Goal: Transaction & Acquisition: Purchase product/service

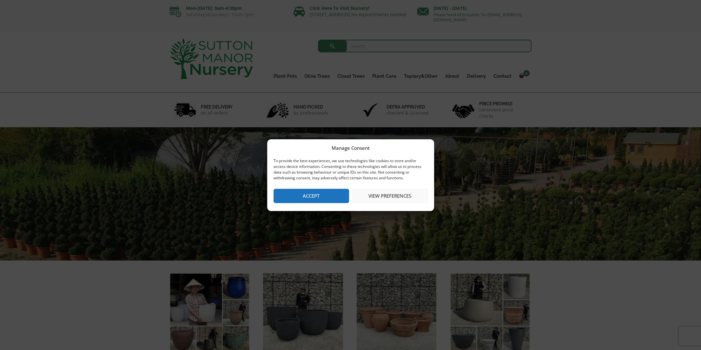
click at [309, 200] on button "Accept" at bounding box center [312, 196] width 76 height 14
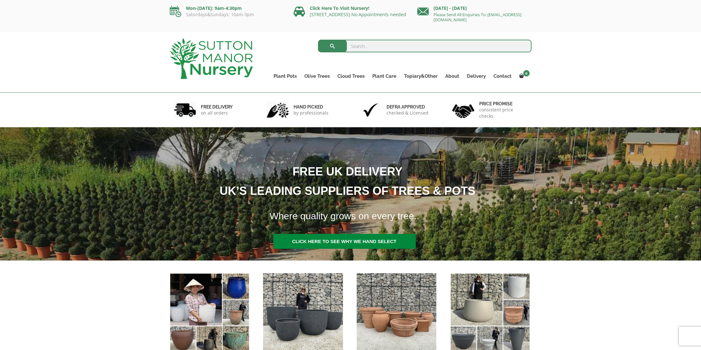
click at [373, 45] on input "search" at bounding box center [425, 46] width 214 height 13
type input "J"
type input "J499"
click at [332, 46] on button "submit" at bounding box center [332, 46] width 29 height 13
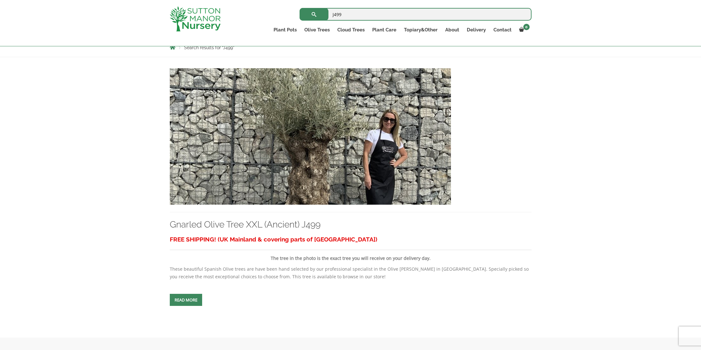
scroll to position [127, 0]
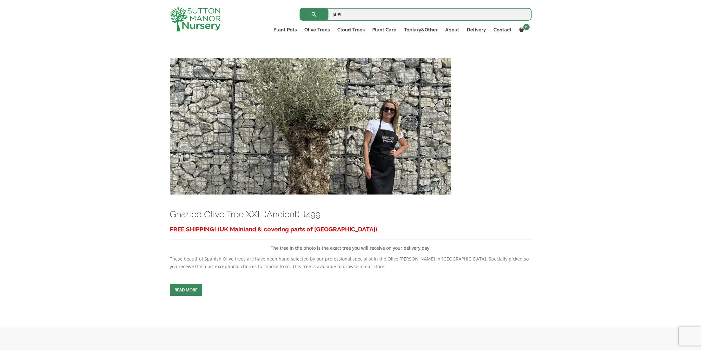
click at [308, 152] on img at bounding box center [310, 126] width 281 height 136
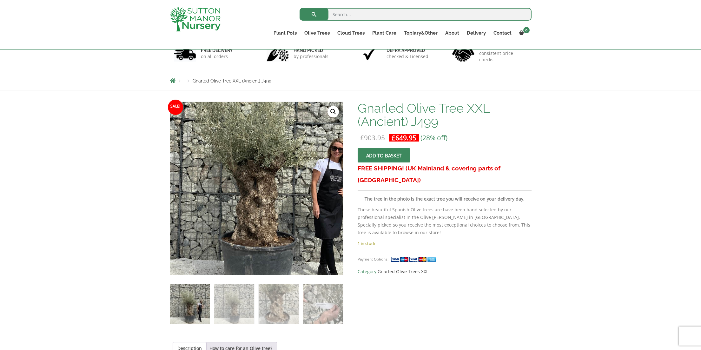
scroll to position [45, 0]
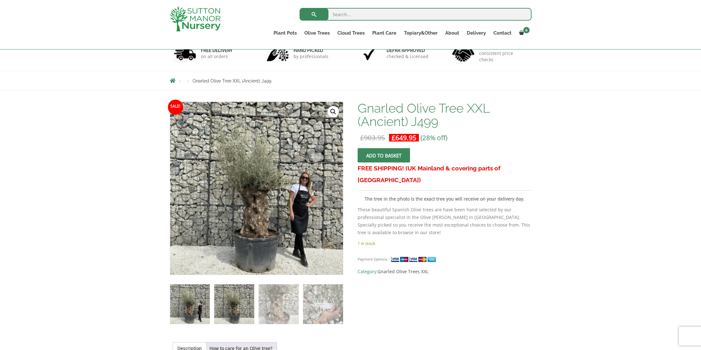
click at [229, 309] on img at bounding box center [234, 304] width 40 height 40
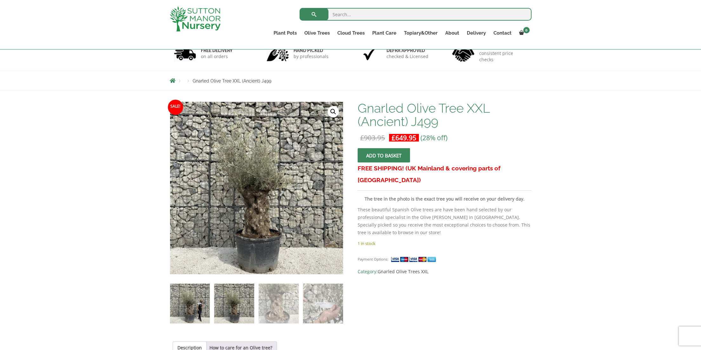
click at [193, 301] on img at bounding box center [190, 304] width 40 height 40
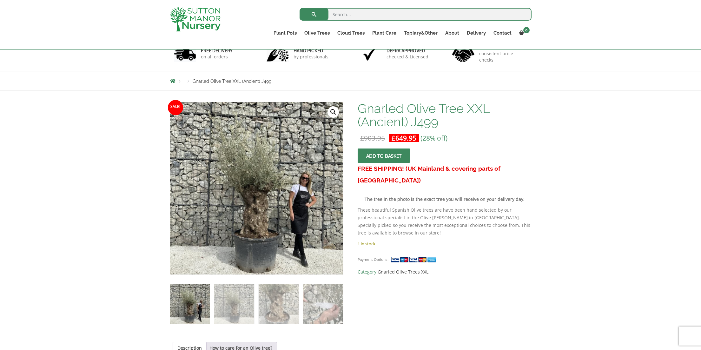
scroll to position [45, 0]
click at [336, 14] on input "search" at bounding box center [416, 14] width 232 height 13
type input "J384"
click at [314, 14] on button "submit" at bounding box center [314, 14] width 29 height 13
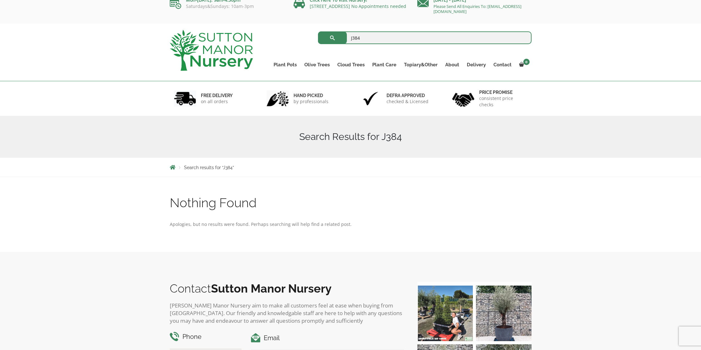
scroll to position [8, 0]
drag, startPoint x: 357, startPoint y: 37, endPoint x: 331, endPoint y: 34, distance: 26.2
click at [331, 34] on form "J384 Search for:" at bounding box center [425, 38] width 214 height 16
type input "J416"
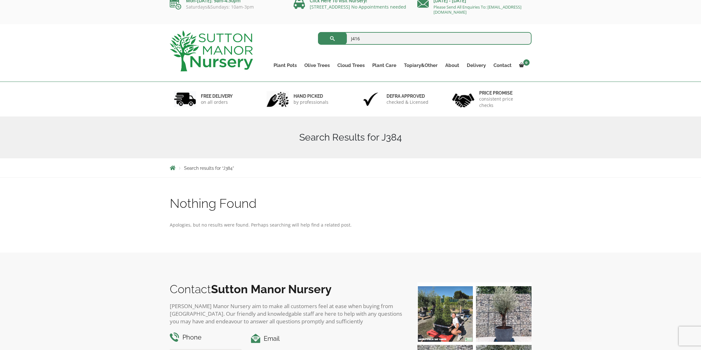
click at [332, 38] on button "submit" at bounding box center [332, 38] width 29 height 13
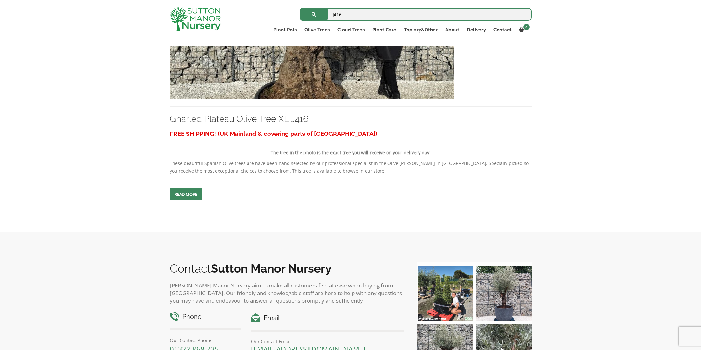
scroll to position [224, 0]
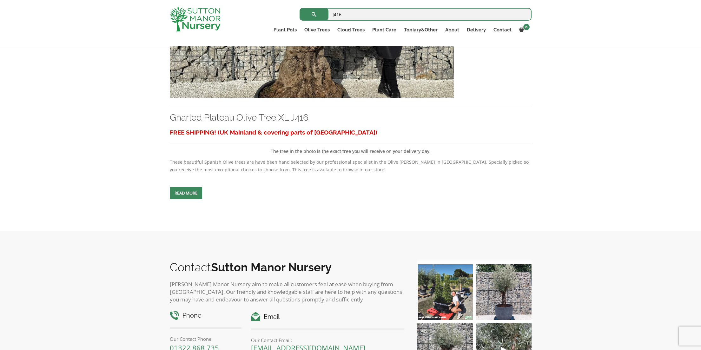
click at [272, 70] on img at bounding box center [312, 29] width 284 height 136
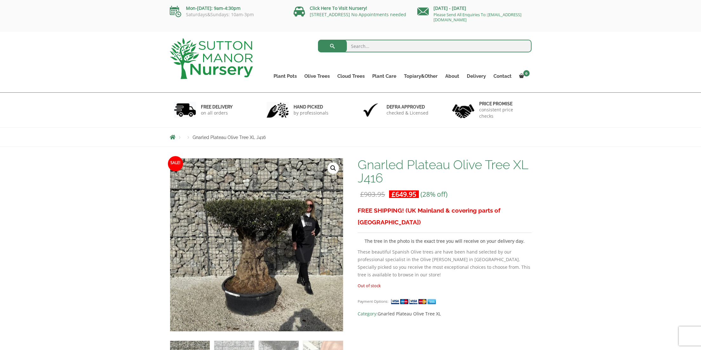
click at [356, 47] on input "search" at bounding box center [425, 46] width 214 height 13
type input "J412"
click at [332, 46] on button "submit" at bounding box center [332, 46] width 29 height 13
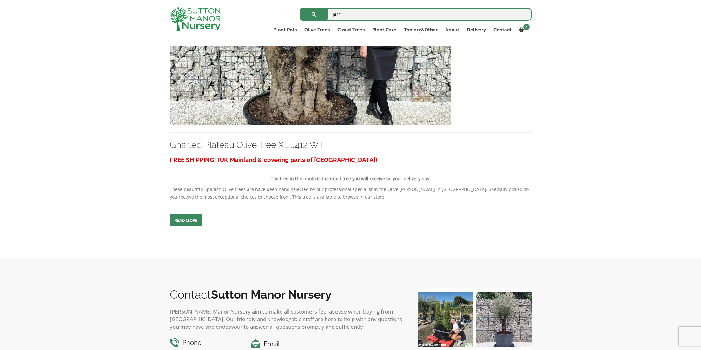
scroll to position [198, 0]
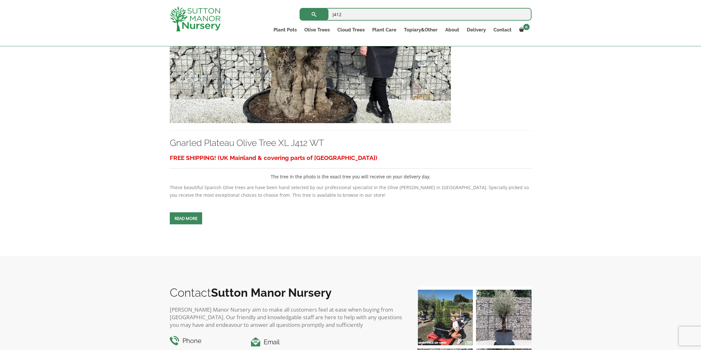
click at [299, 68] on img at bounding box center [310, 55] width 281 height 136
